Goal: Task Accomplishment & Management: Manage account settings

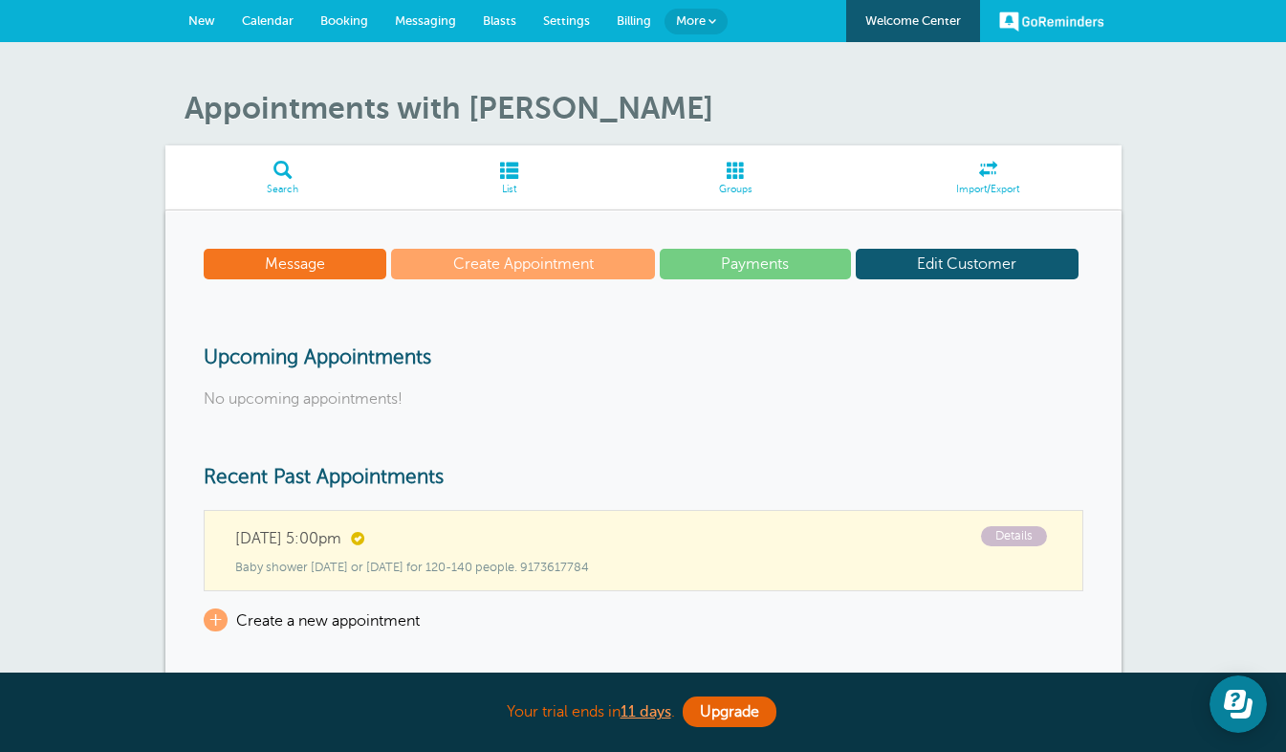
click at [273, 20] on span "Calendar" at bounding box center [268, 20] width 52 height 14
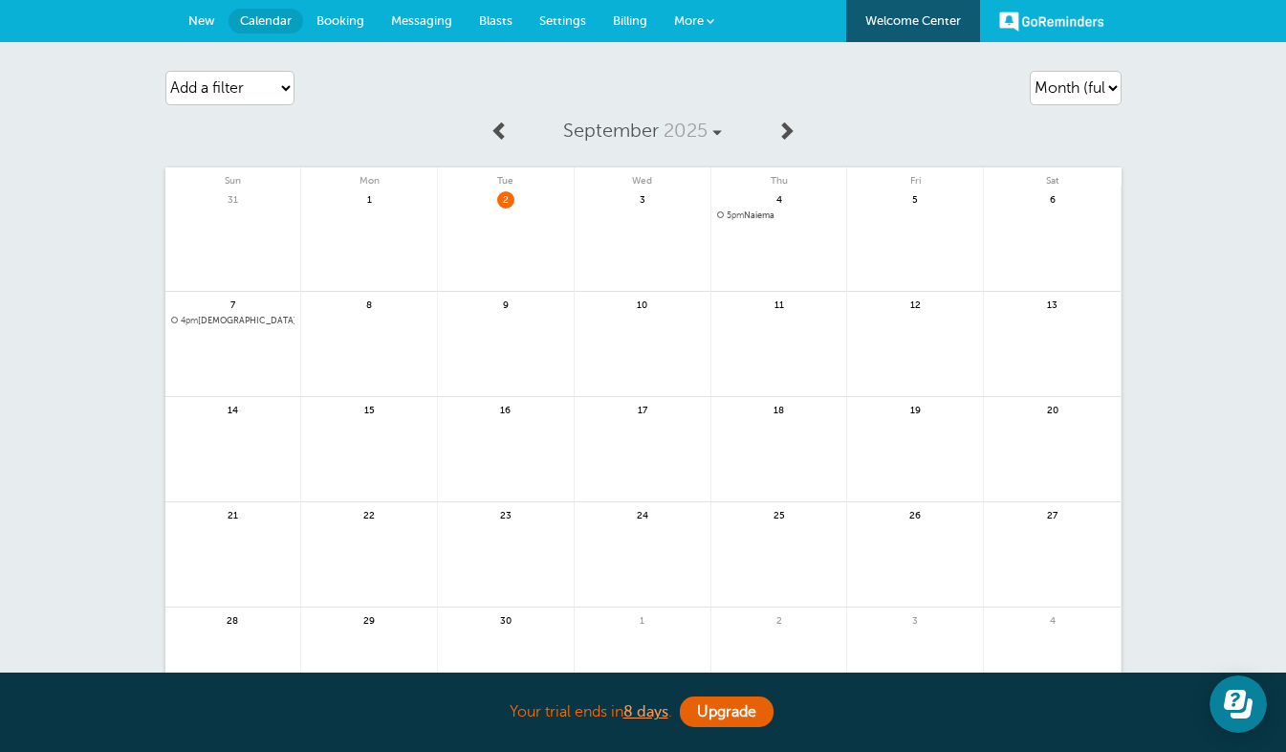
click at [579, 17] on span "Settings" at bounding box center [562, 20] width 47 height 14
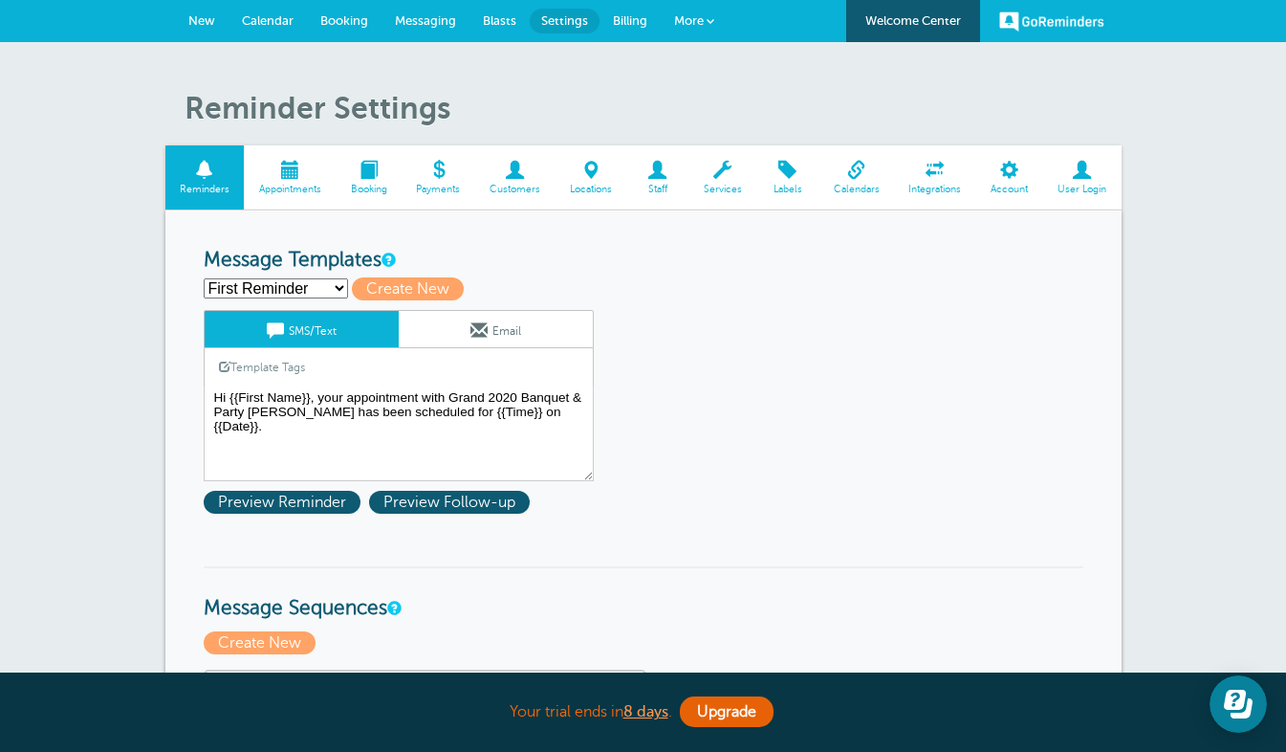
click at [373, 187] on span "Booking" at bounding box center [368, 189] width 47 height 11
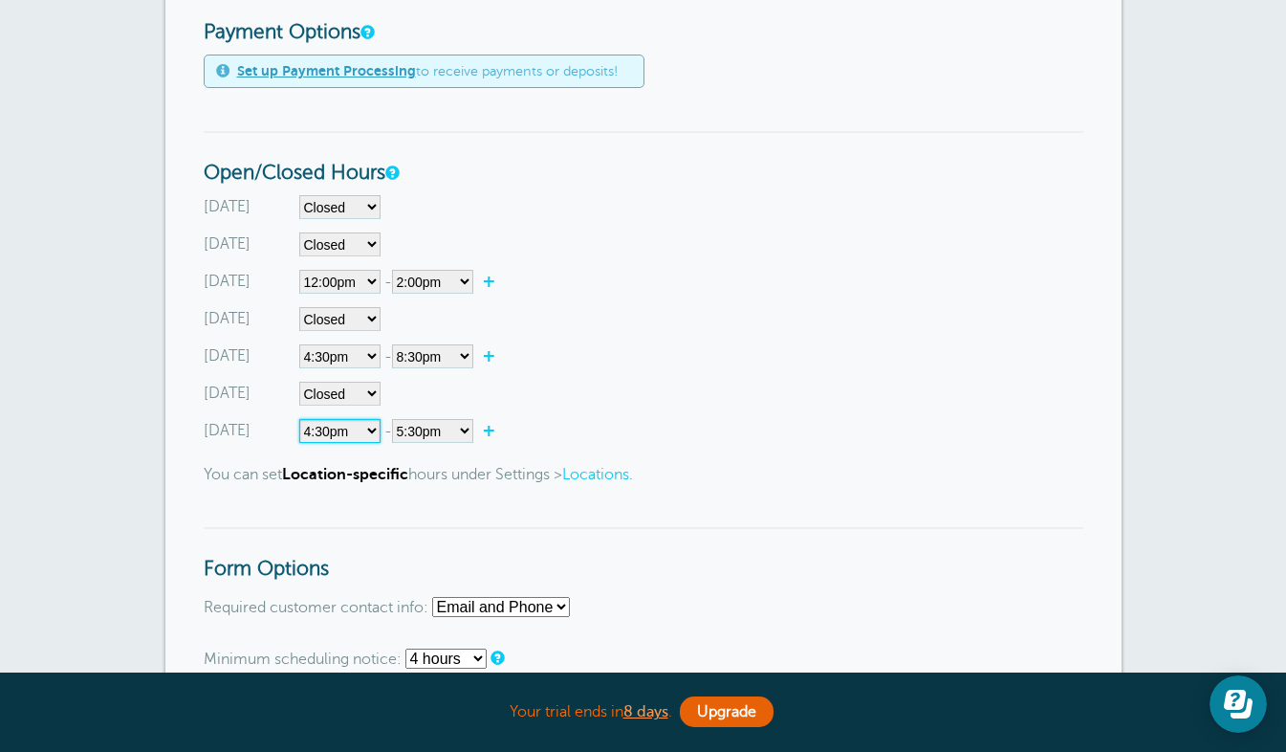
click at [360, 436] on select"] "Closed 12:00am 12:15am 12:30am 12:45am 1:00am 1:15am 1:30am 1:45am 2:00am 2:15a…" at bounding box center [339, 431] width 81 height 24
select select"]
click at [299, 419] on select"] "Closed 12:00am 12:15am 12:30am 12:45am 1:00am 1:15am 1:30am 1:45am 2:00am 2:15a…" at bounding box center [339, 431] width 81 height 24
click at [345, 200] on select"] "Closed 12:00am 12:15am 12:30am 12:45am 1:00am 1:15am 1:30am 1:45am 2:00am 2:15a…" at bounding box center [339, 207] width 81 height 24
select select"] "15.5"
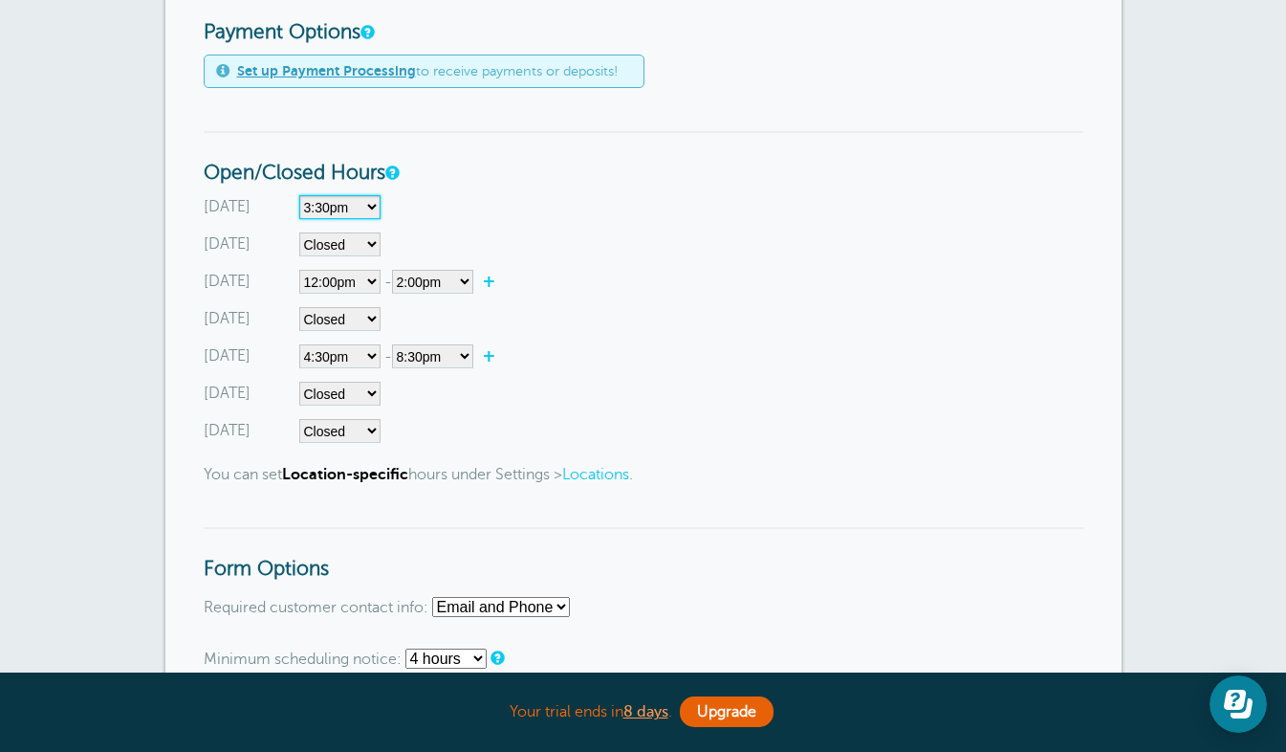
click at [299, 195] on select"] "Closed 12:00am 12:15am 12:30am 12:45am 1:00am 1:15am 1:30am 1:45am 2:00am 2:15a…" at bounding box center [339, 207] width 81 height 24
click at [448, 206] on select"] "12:00am 12:15am 12:30am 12:45am 1:00am 1:15am 1:30am 1:45am 2:00am 2:15am 2:30a…" at bounding box center [432, 207] width 81 height 24
select select"] "17.5"
click at [395, 195] on select"] "12:00am 12:15am 12:30am 12:45am 1:00am 1:15am 1:30am 1:45am 2:00am 2:15am 2:30a…" at bounding box center [432, 207] width 81 height 24
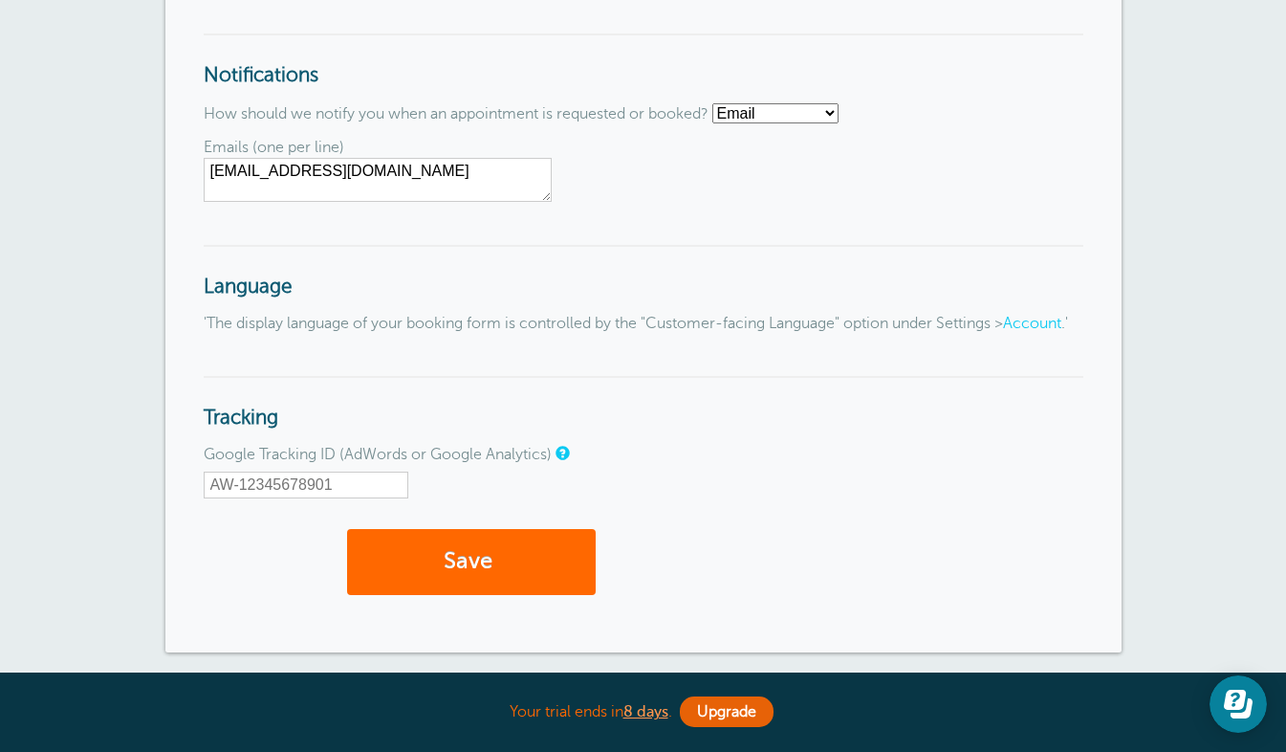
scroll to position [2011, 0]
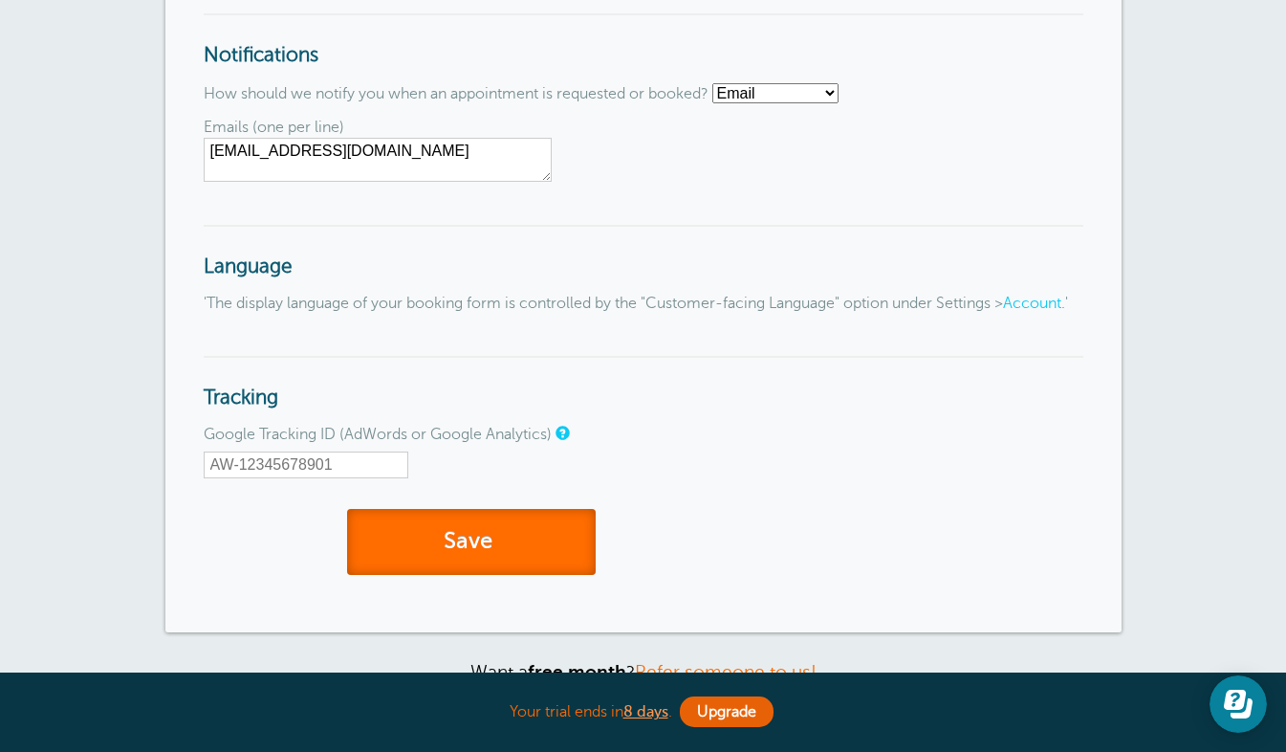
click at [482, 557] on button "Save" at bounding box center [471, 542] width 249 height 66
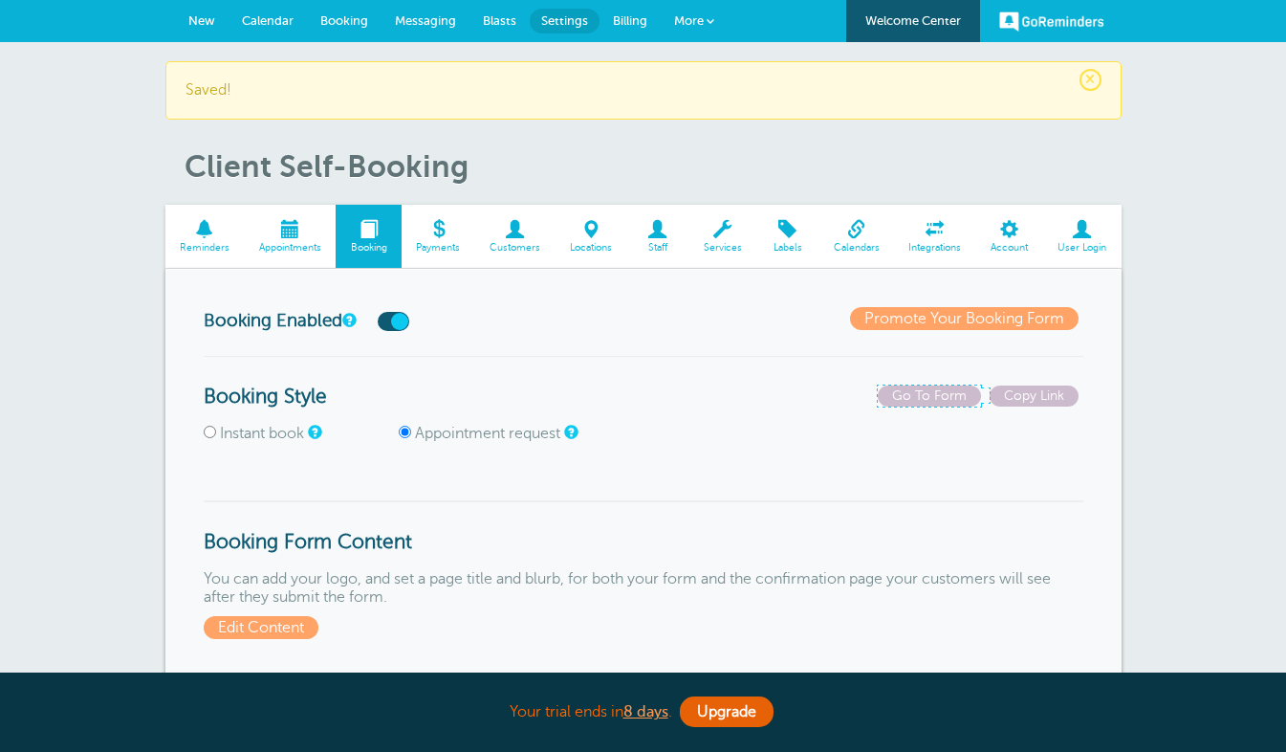
click at [921, 402] on span "Go To Form" at bounding box center [929, 395] width 103 height 21
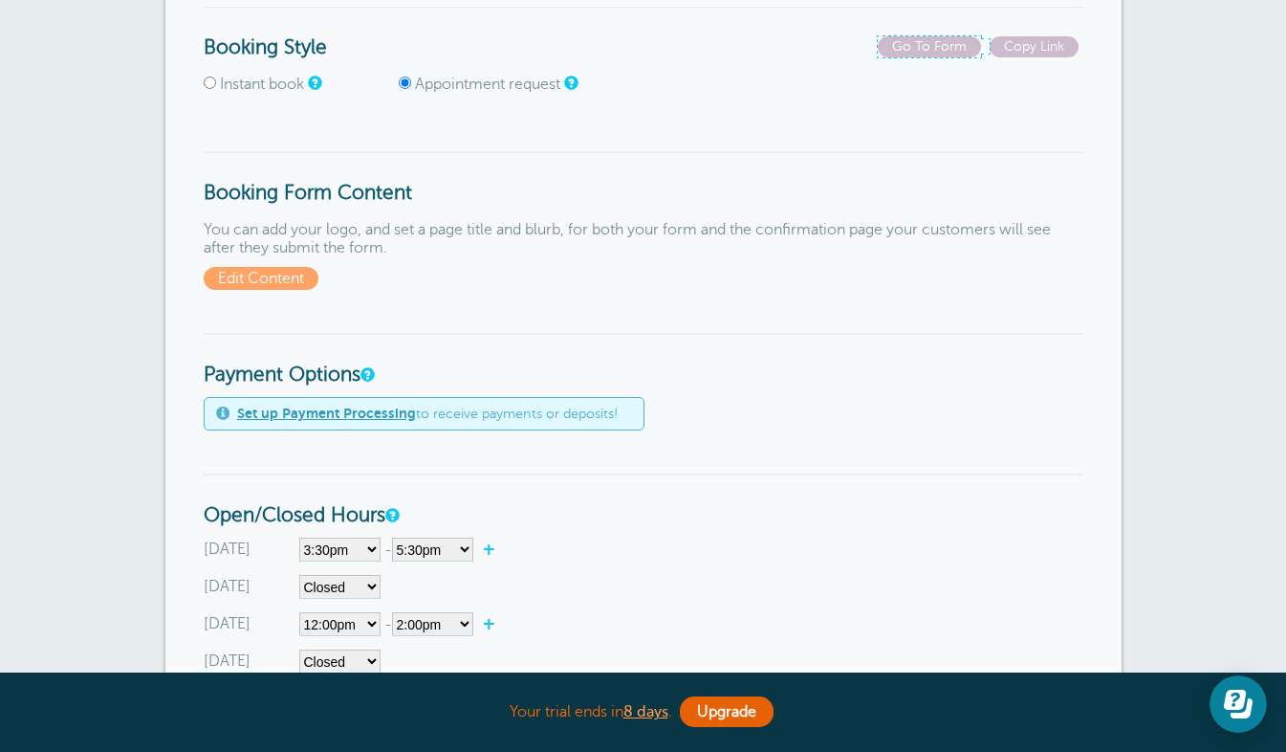
scroll to position [781, 0]
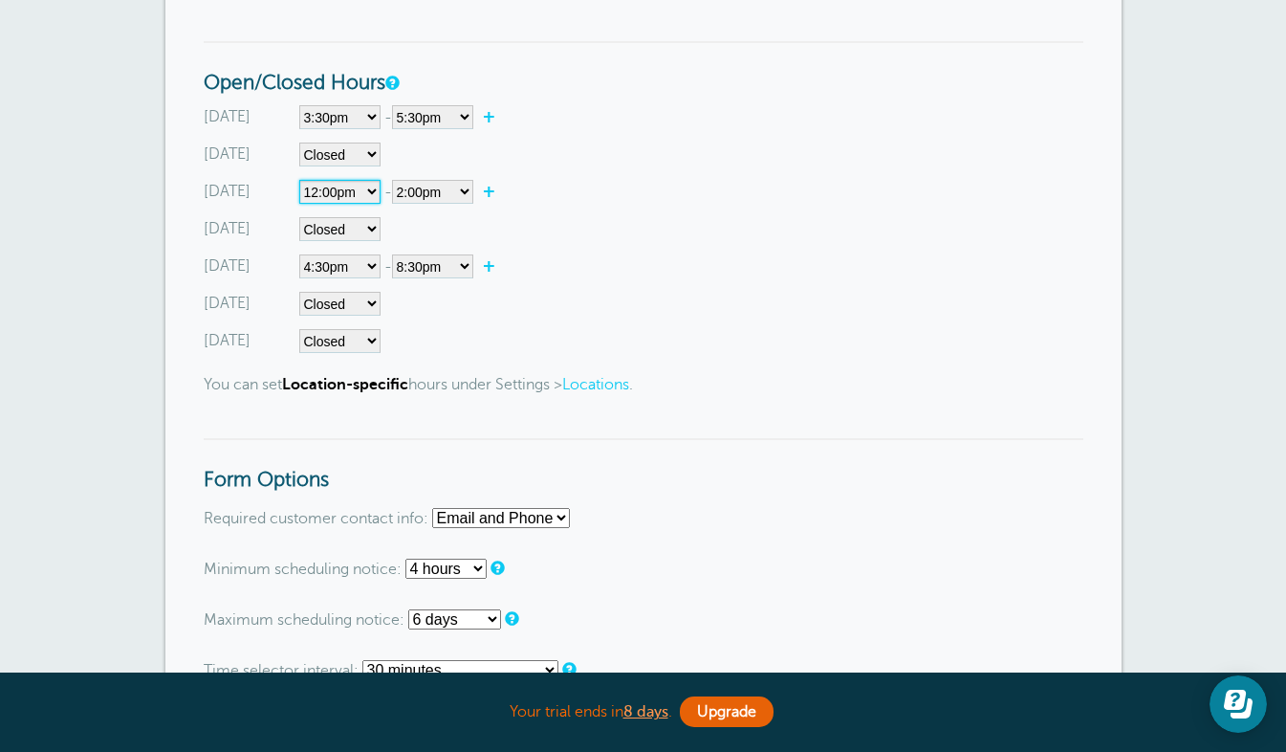
click at [360, 193] on select"] "Closed 12:00am 12:15am 12:30am 12:45am 1:00am 1:15am 1:30am 1:45am 2:00am 2:15a…" at bounding box center [339, 192] width 81 height 24
select select"] "11.5"
click at [299, 180] on select"] "Closed 12:00am 12:15am 12:30am 12:45am 1:00am 1:15am 1:30am 1:45am 2:00am 2:15a…" at bounding box center [339, 192] width 81 height 24
click at [469, 195] on select"] "12:00am 12:15am 12:30am 12:45am 1:00am 1:15am 1:30am 1:45am 2:00am 2:15am 2:30a…" at bounding box center [432, 192] width 81 height 24
click at [576, 278] on div "Sunday Closed 12:00am 12:15am 12:30am 12:45am 1:00am 1:15am 1:30am 1:45am 2:00a…" at bounding box center [644, 229] width 880 height 248
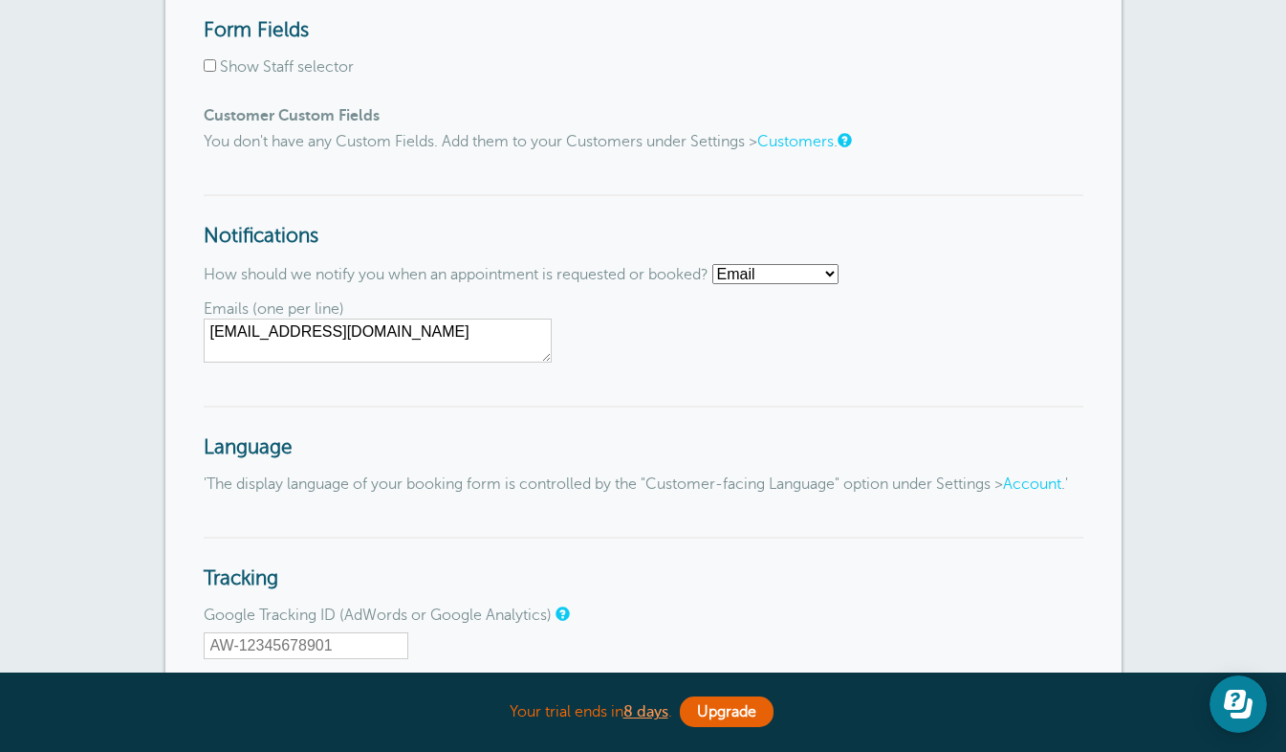
scroll to position [2070, 0]
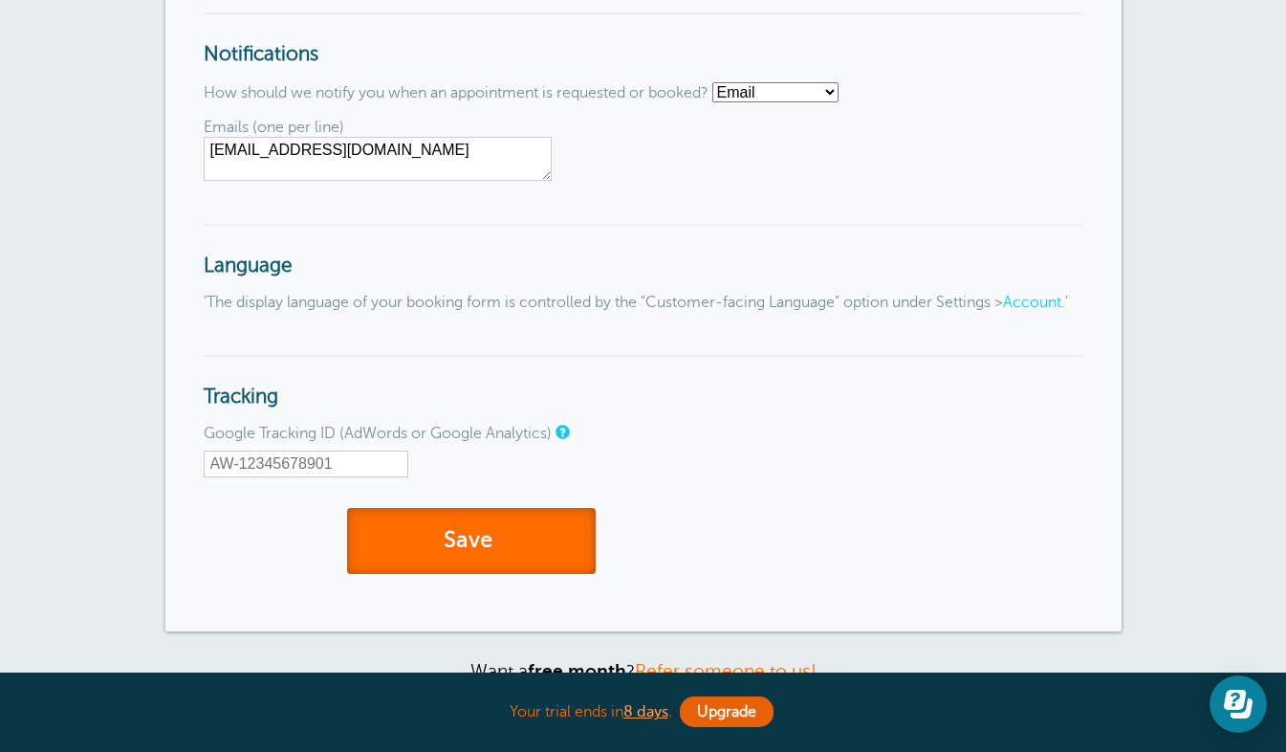
click at [546, 557] on button "Save" at bounding box center [471, 541] width 249 height 66
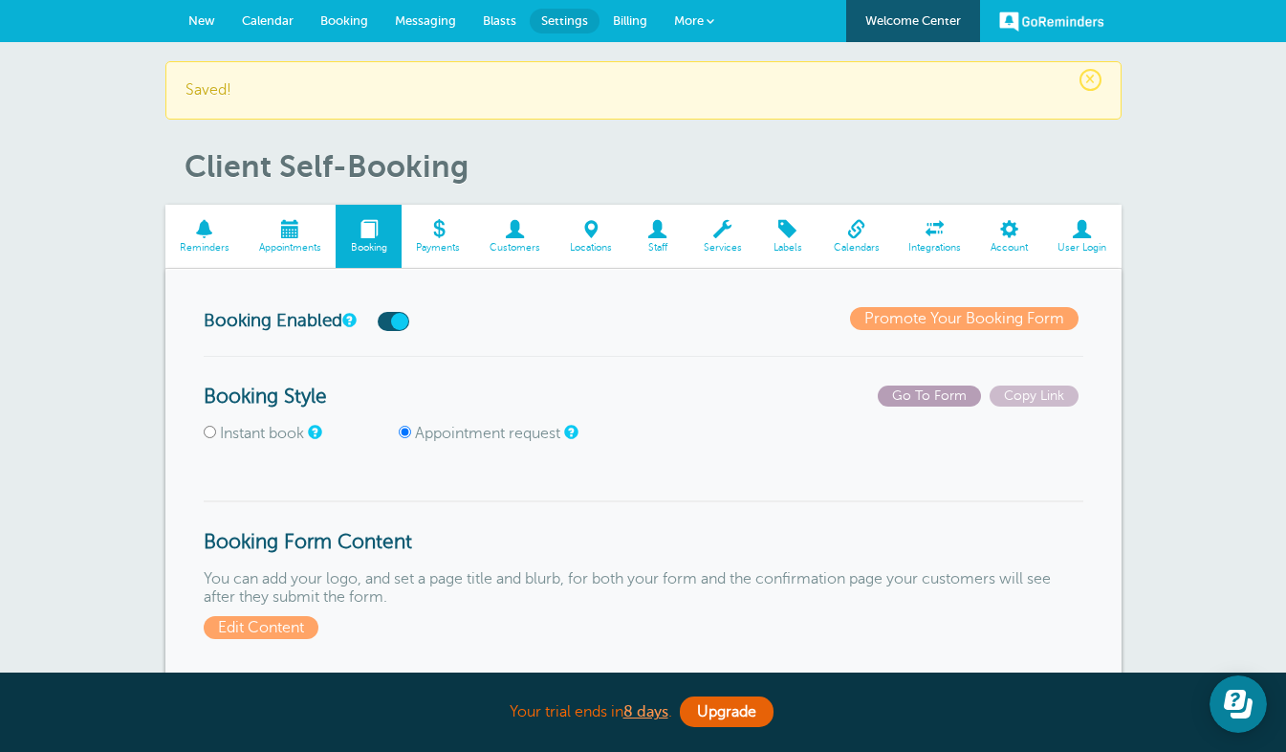
click at [890, 399] on span "Go To Form" at bounding box center [929, 395] width 103 height 21
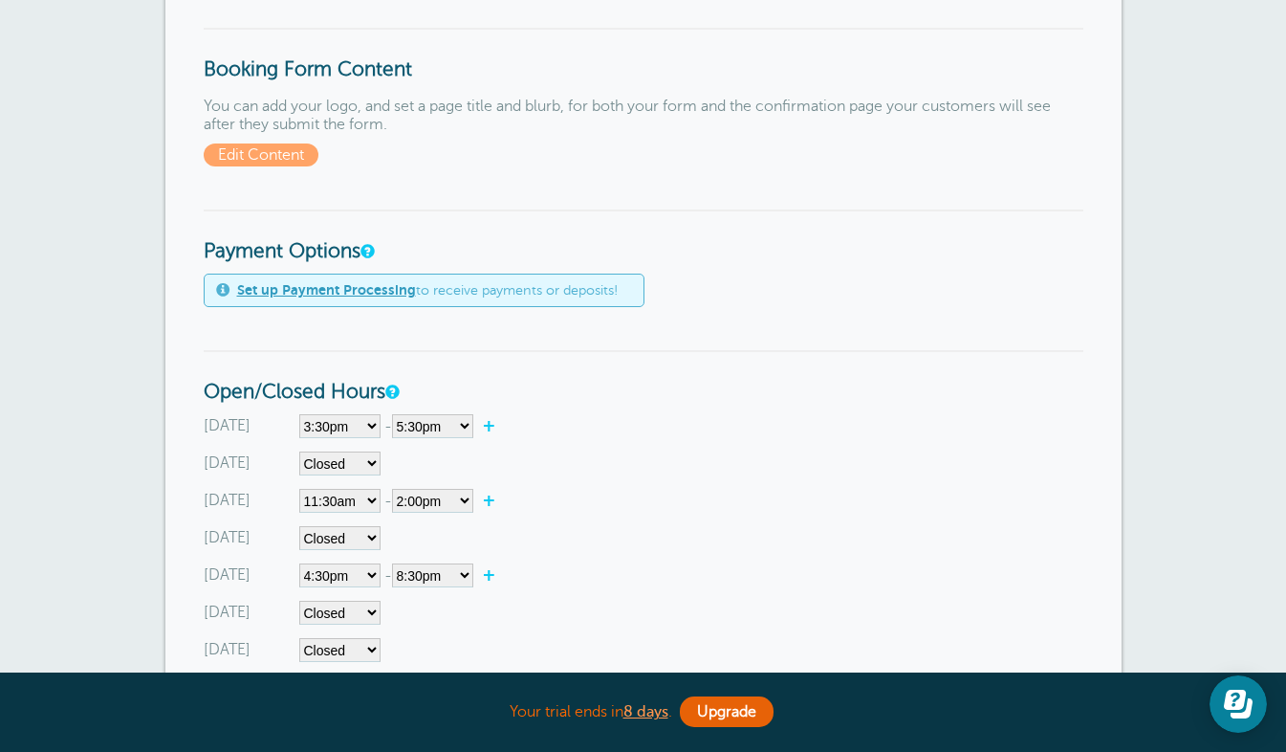
scroll to position [161, 0]
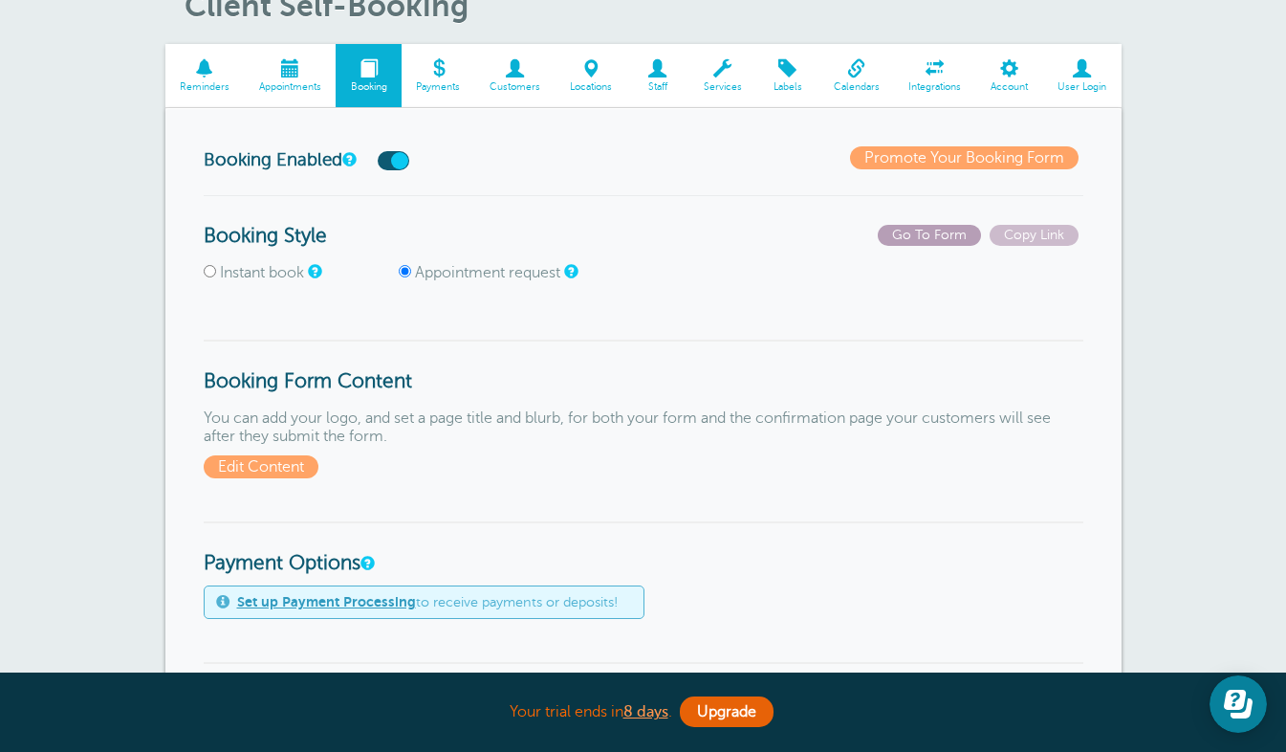
click at [981, 229] on link "Go To Form" at bounding box center [934, 235] width 112 height 14
click at [283, 92] on link "Appointments" at bounding box center [290, 76] width 92 height 64
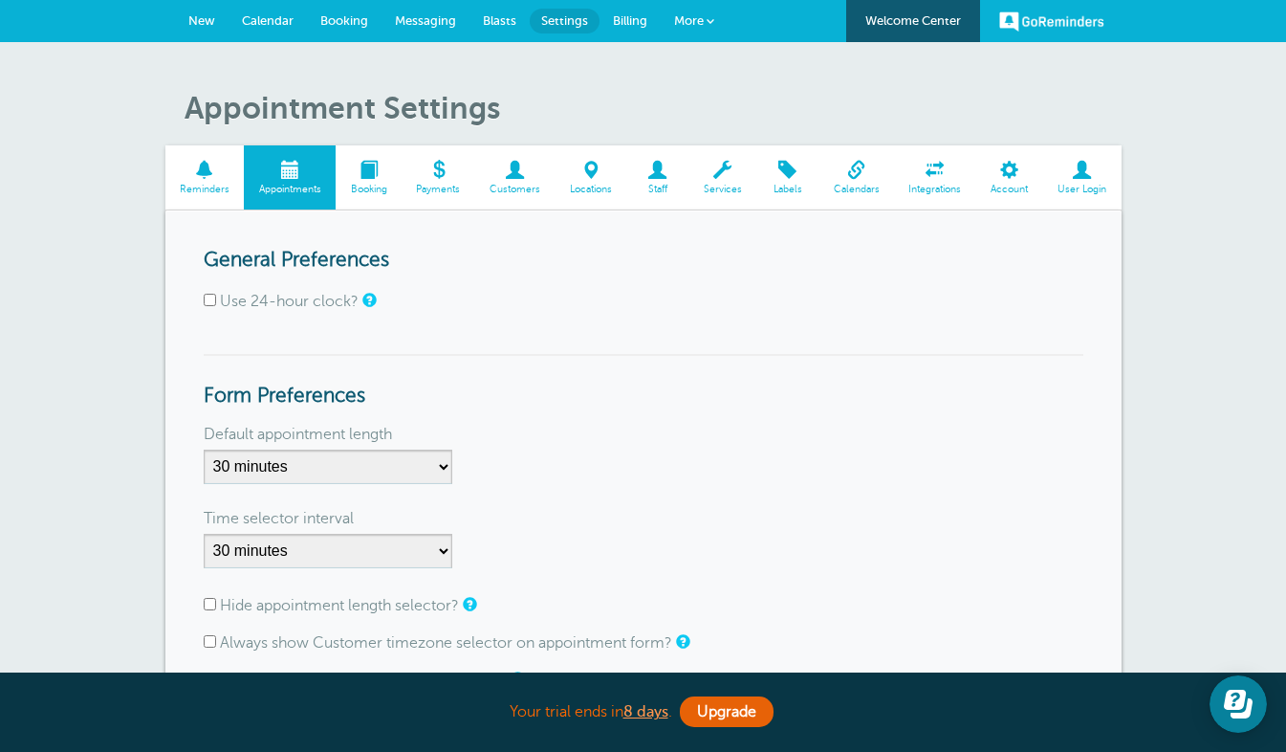
click at [277, 22] on span "Calendar" at bounding box center [268, 20] width 52 height 14
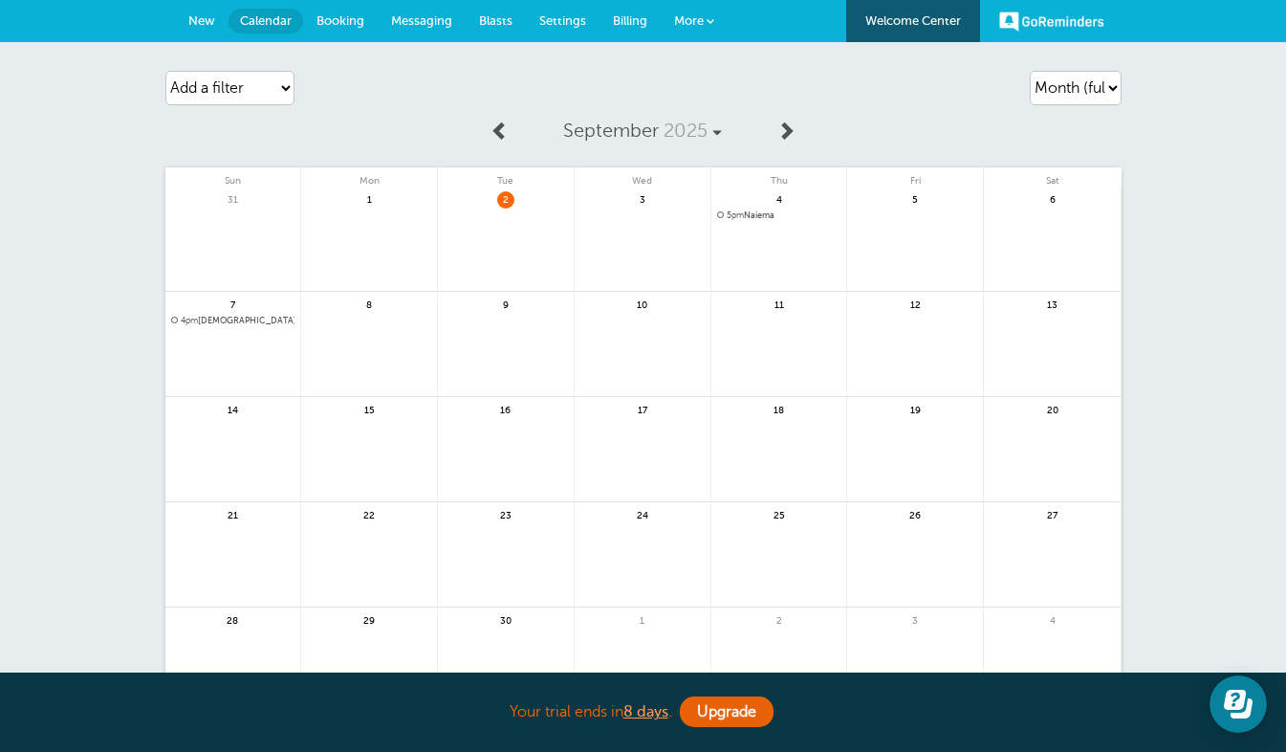
click at [407, 21] on span "Messaging" at bounding box center [421, 20] width 61 height 14
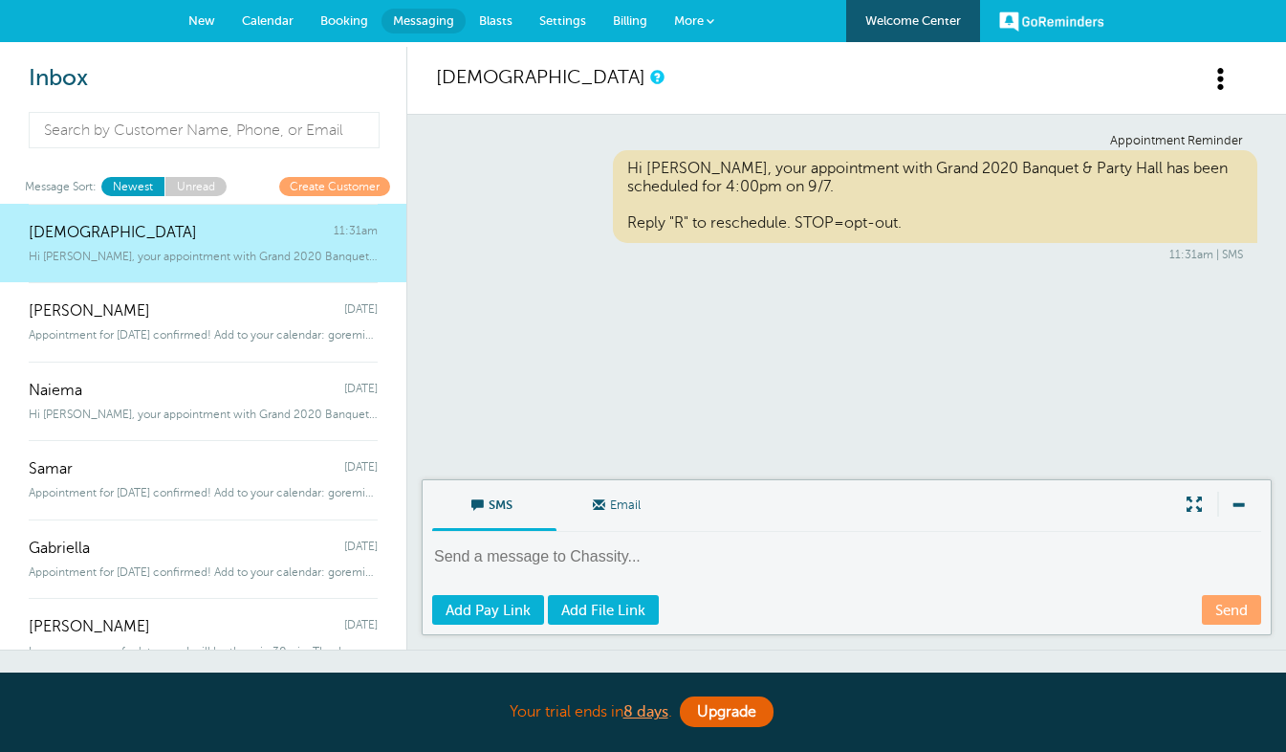
click at [264, 24] on span "Calendar" at bounding box center [268, 20] width 52 height 14
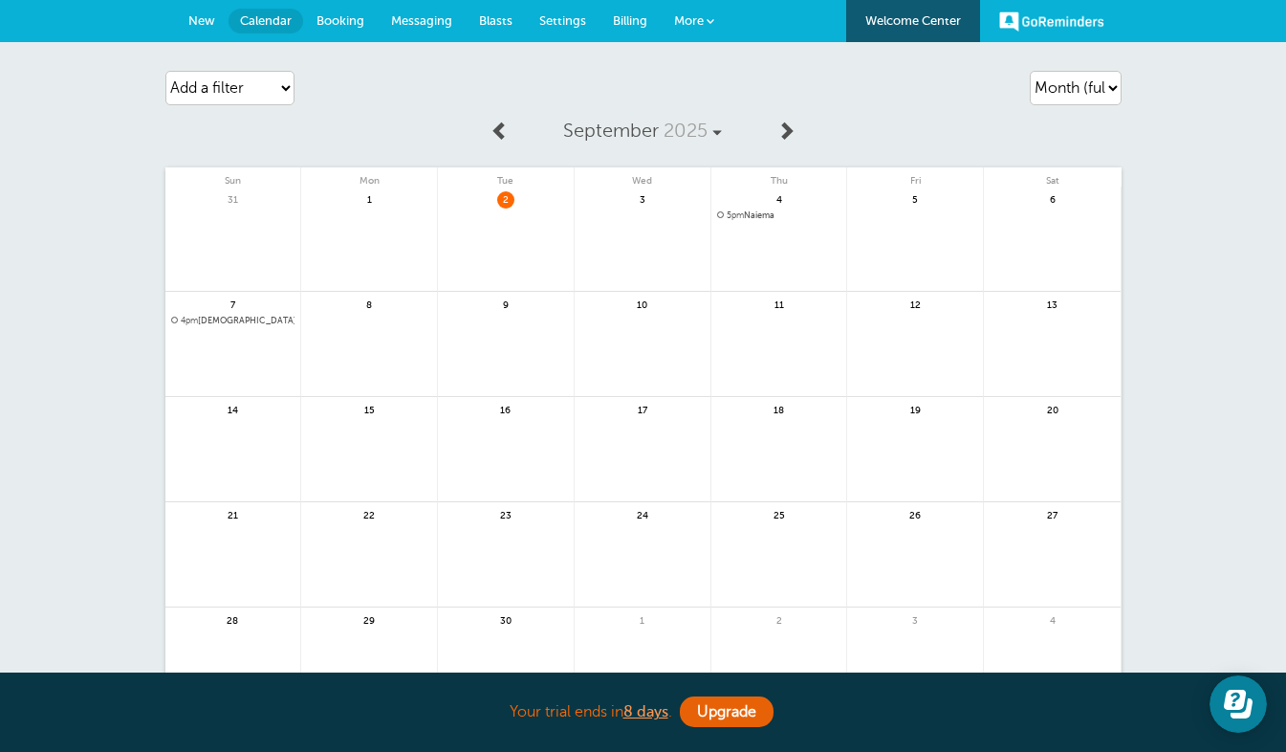
click at [749, 212] on span "5pm Naiema" at bounding box center [779, 215] width 124 height 11
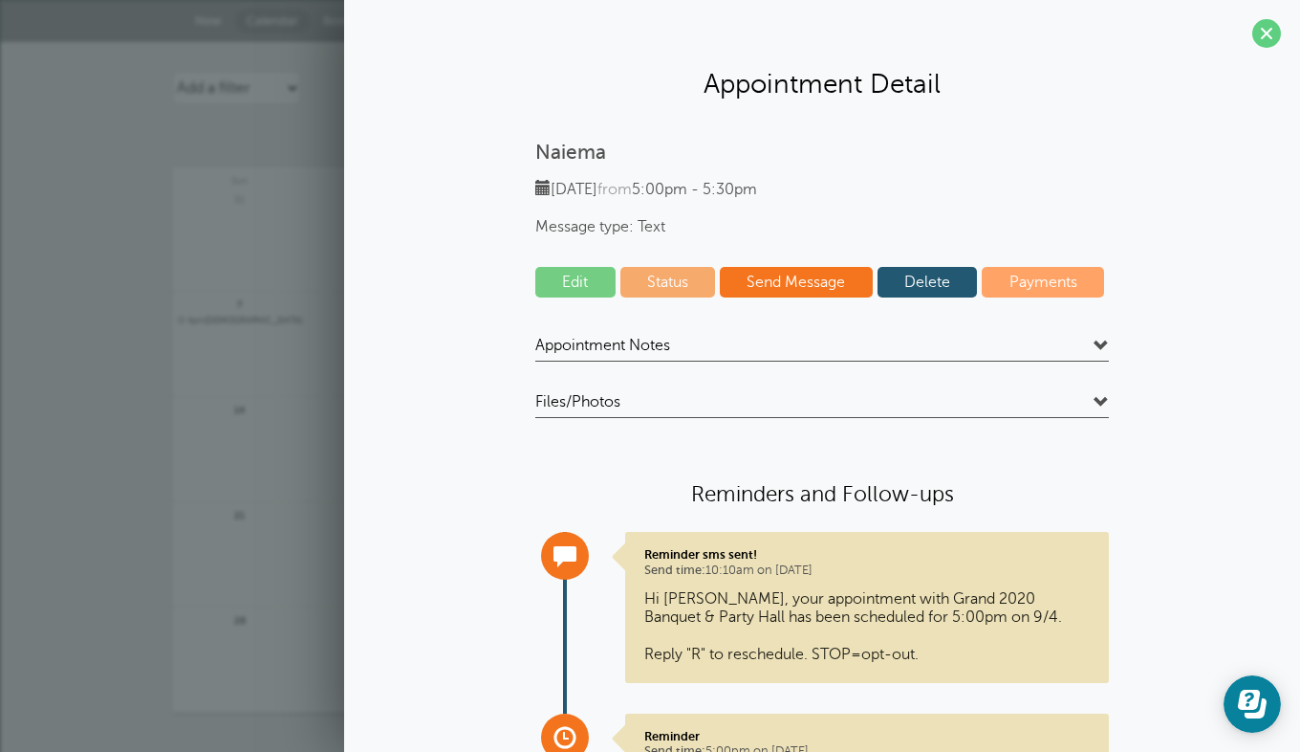
scroll to position [99, 0]
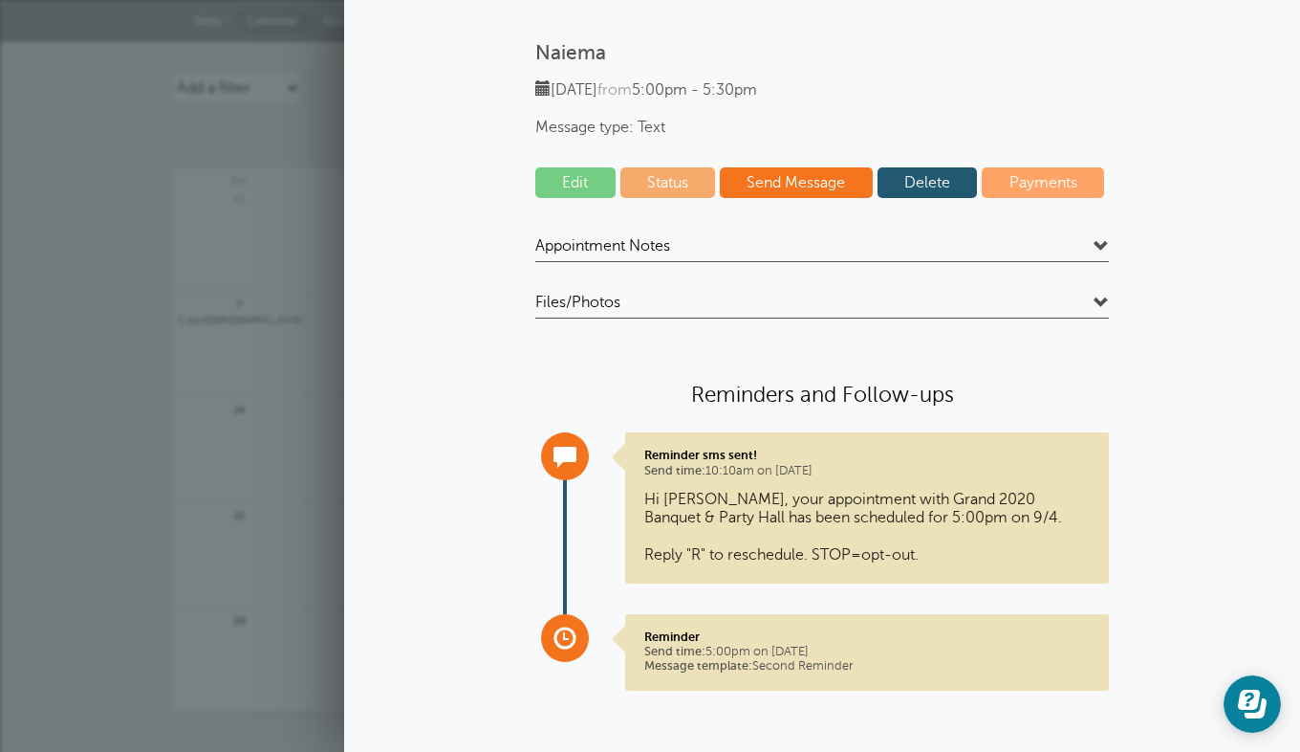
click at [697, 245] on h4 "Appointment Notes" at bounding box center [822, 249] width 574 height 26
